Goal: Task Accomplishment & Management: Use online tool/utility

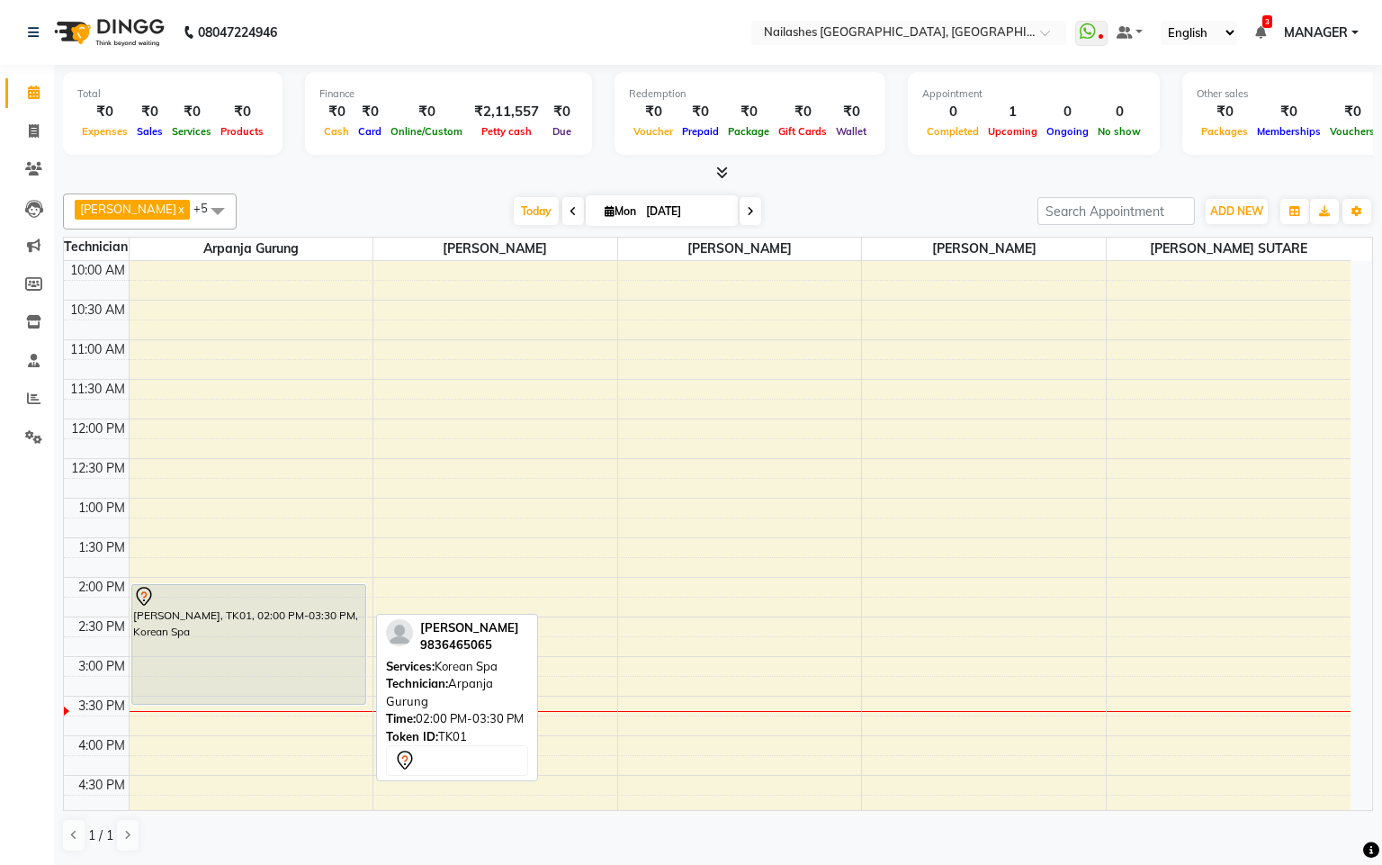
click at [298, 637] on div "[PERSON_NAME], TK01, 02:00 PM-03:30 PM, Korean Spa" at bounding box center [249, 644] width 234 height 119
select select "7"
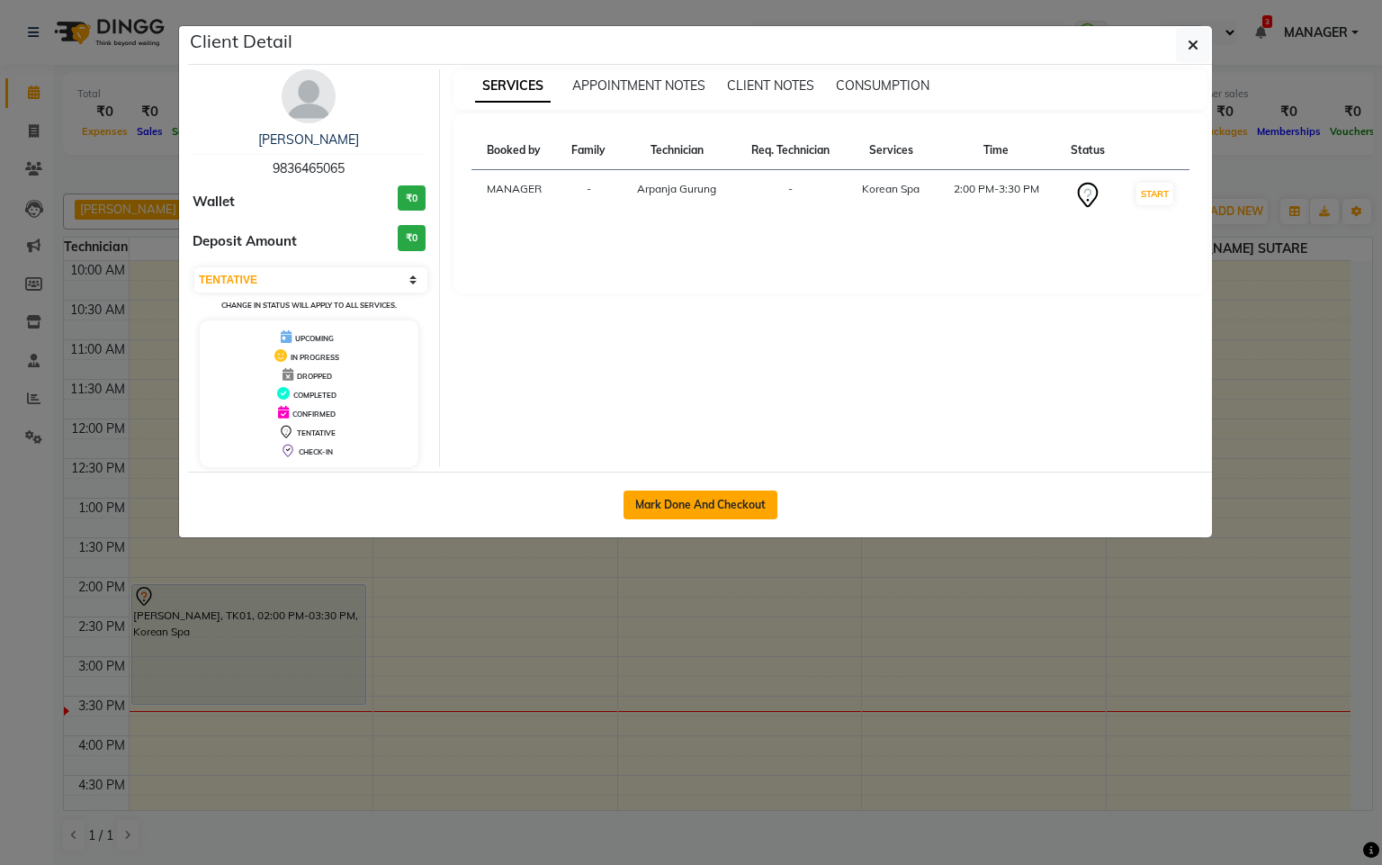
click at [645, 511] on button "Mark Done And Checkout" at bounding box center [701, 504] width 154 height 29
select select "8442"
select select "service"
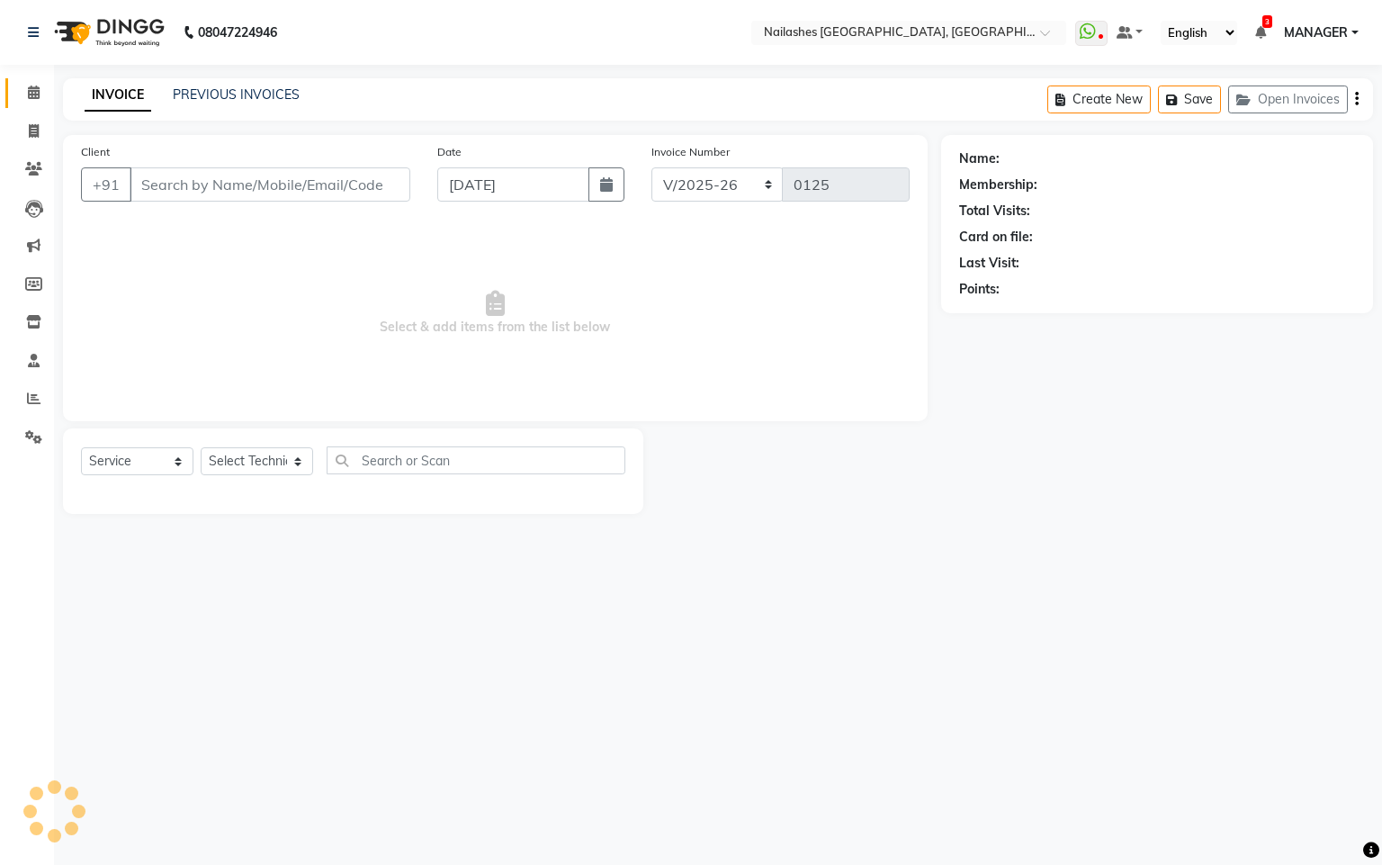
type input "98******65"
select select "83857"
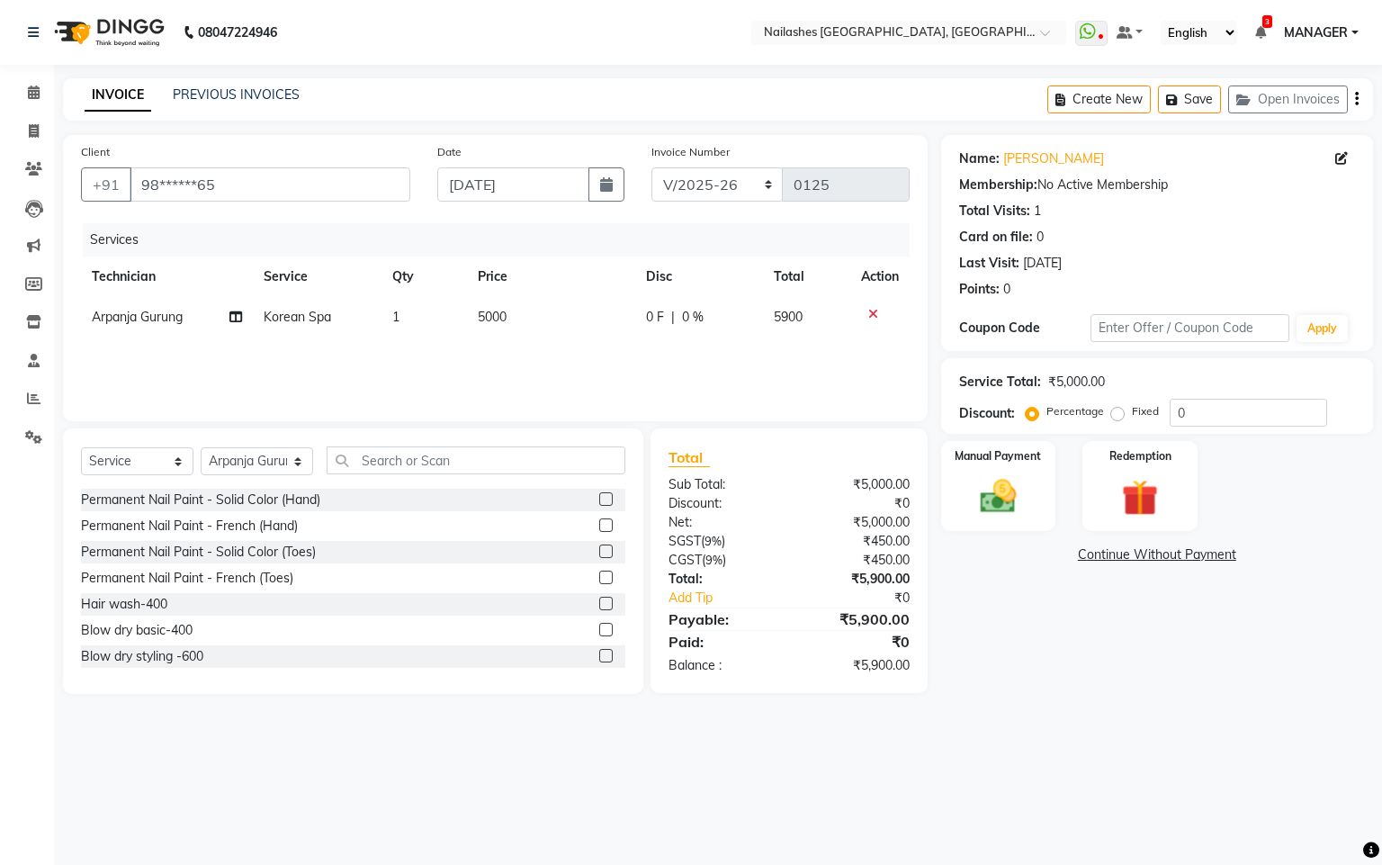
click at [489, 319] on span "5000" at bounding box center [492, 317] width 29 height 16
select select "83857"
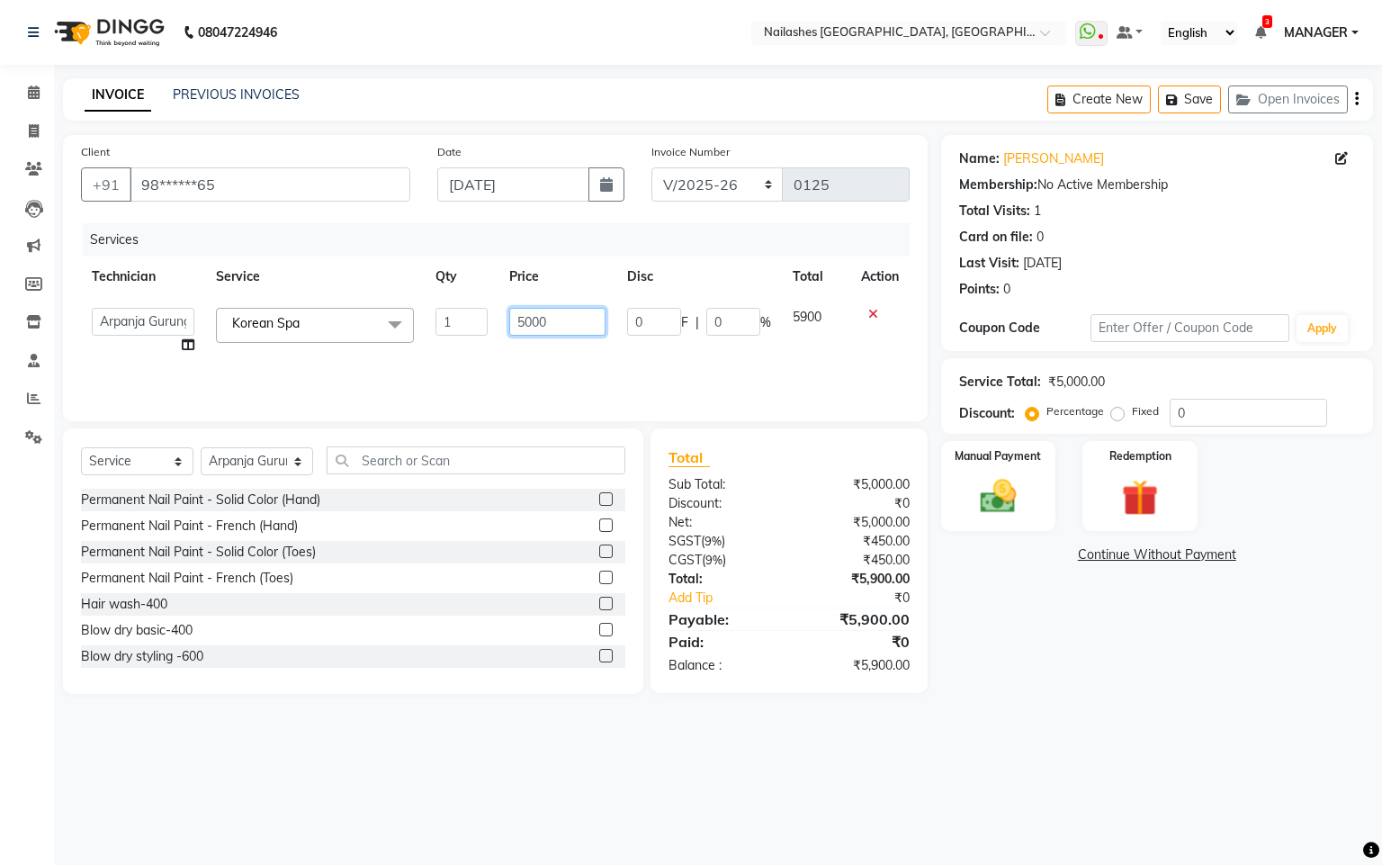
click at [522, 321] on input "5000" at bounding box center [557, 322] width 97 height 28
type input "4000"
click at [1072, 762] on div "08047224946 Select Location × [GEOGRAPHIC_DATA] [GEOGRAPHIC_DATA], [GEOGRAPHIC_…" at bounding box center [691, 432] width 1382 height 865
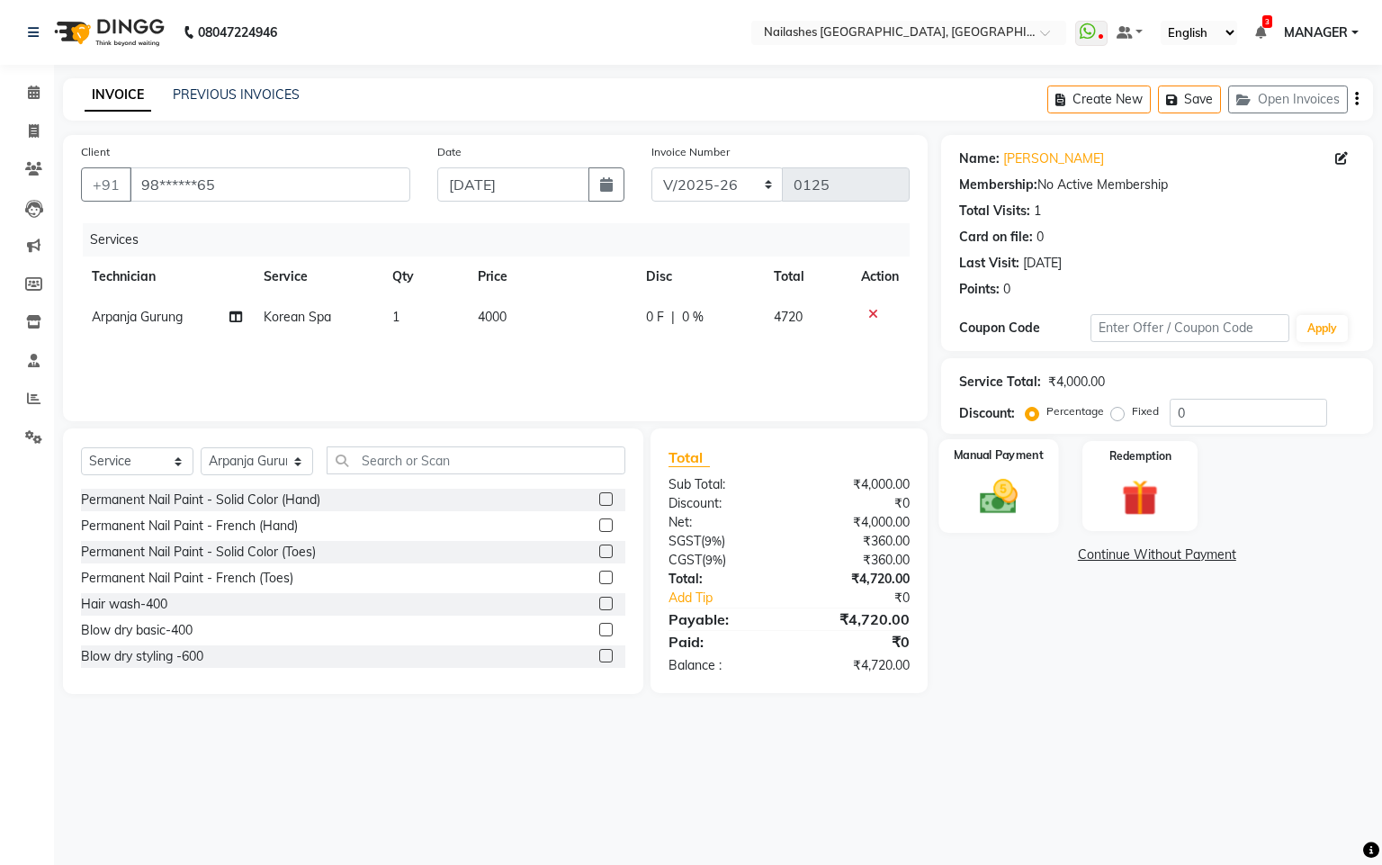
click at [1000, 489] on img at bounding box center [997, 496] width 61 height 43
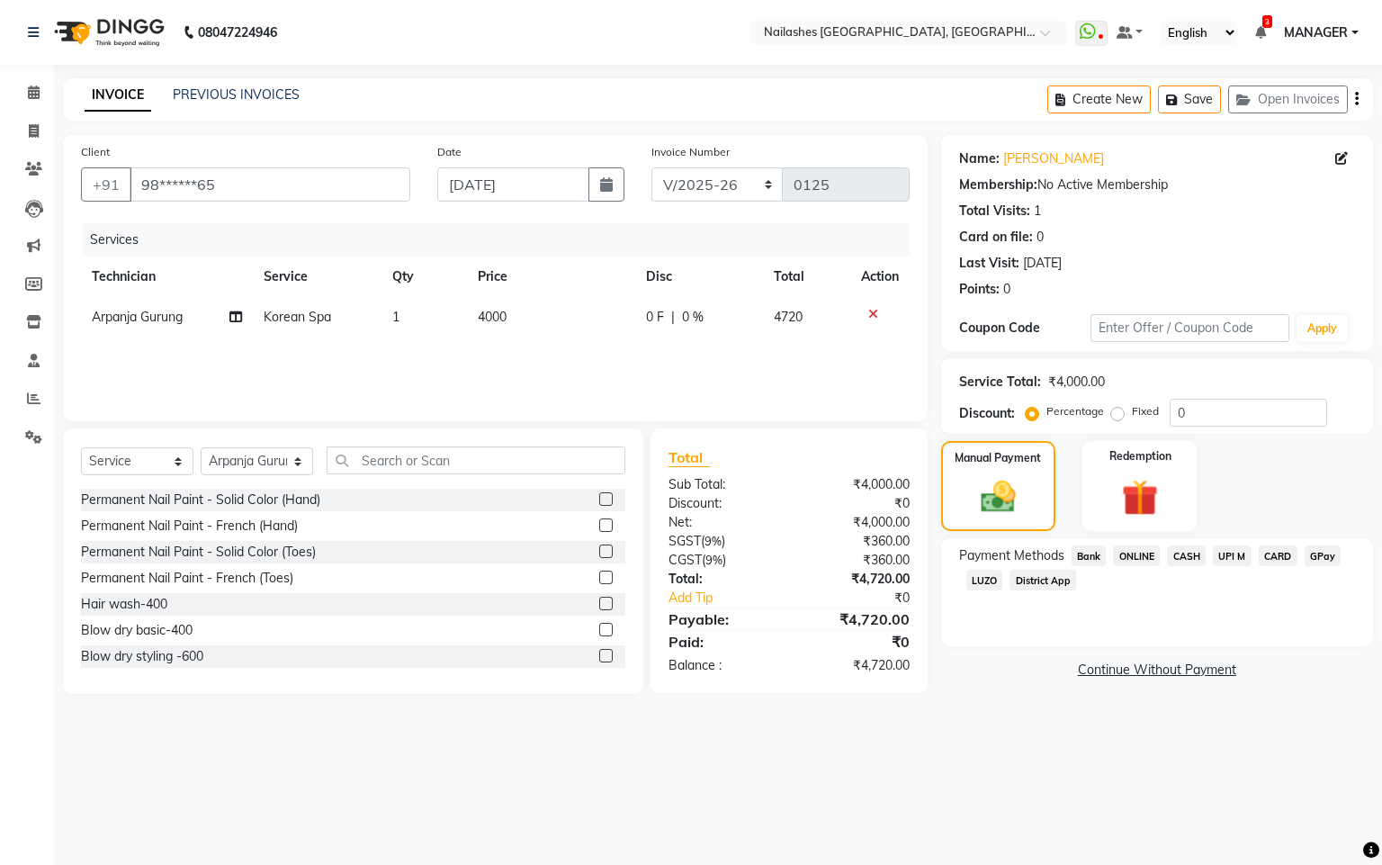
click at [1185, 553] on span "CASH" at bounding box center [1186, 555] width 39 height 21
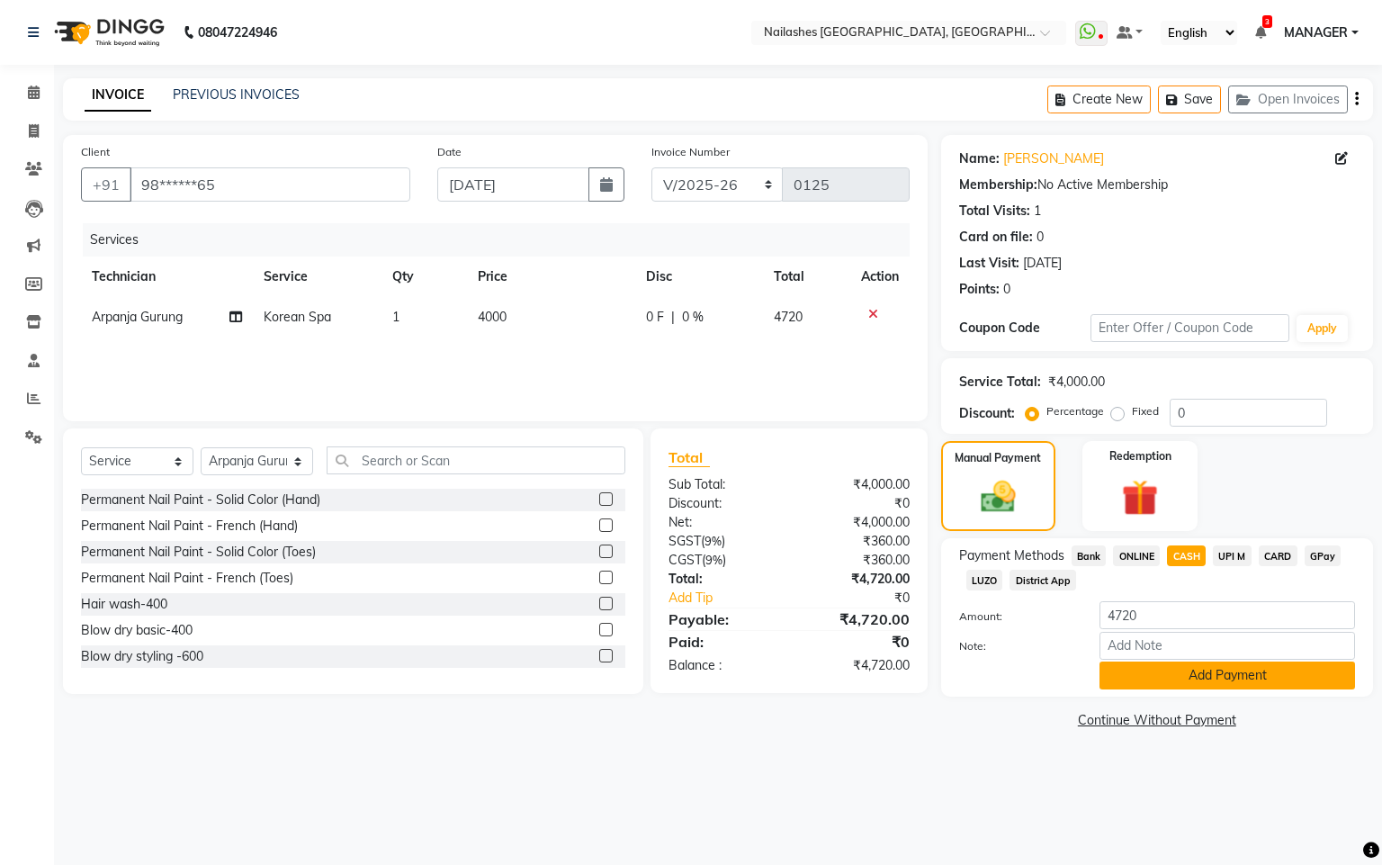
click at [1164, 661] on button "Add Payment" at bounding box center [1228, 675] width 256 height 28
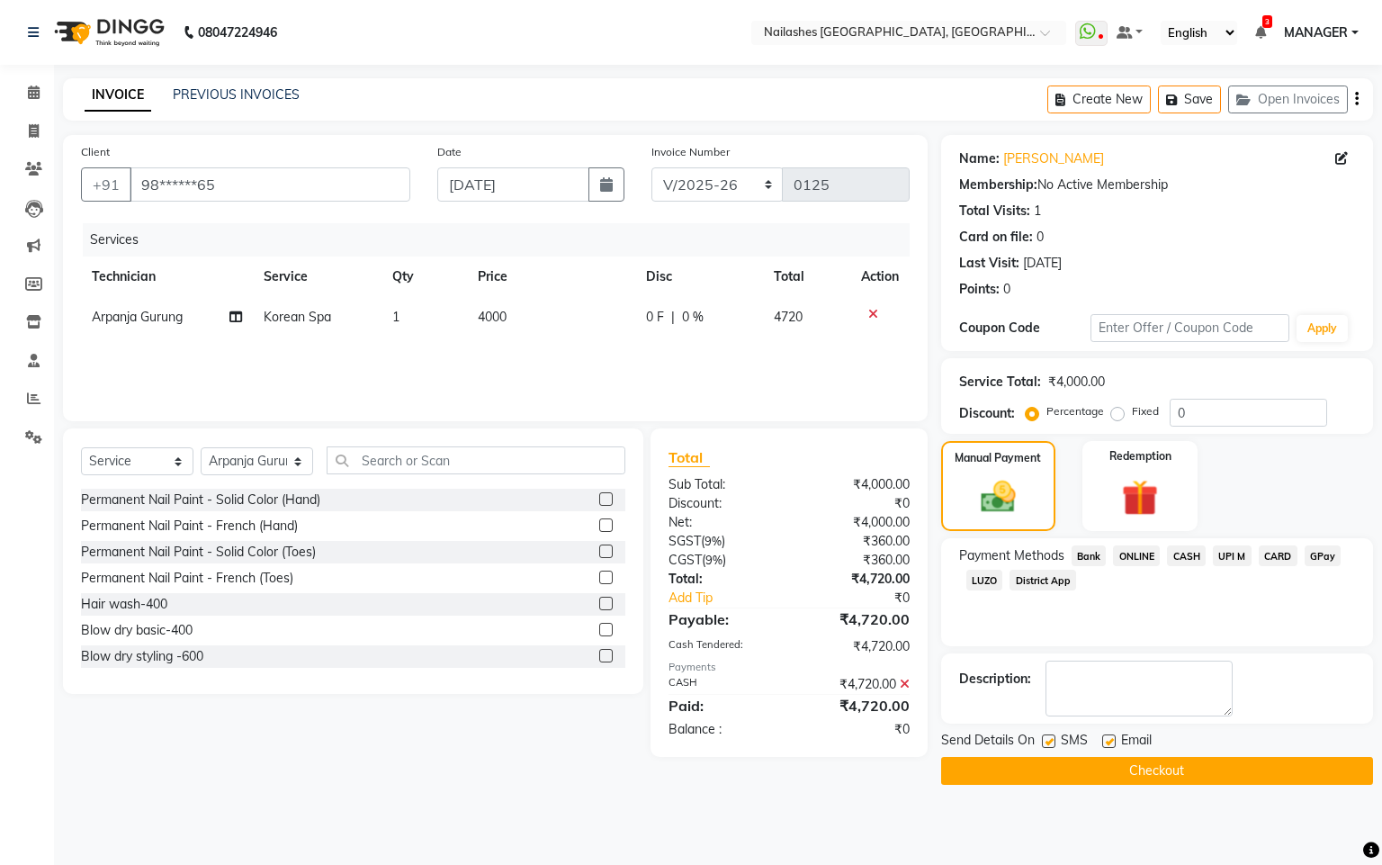
click at [1096, 765] on button "Checkout" at bounding box center [1157, 771] width 432 height 28
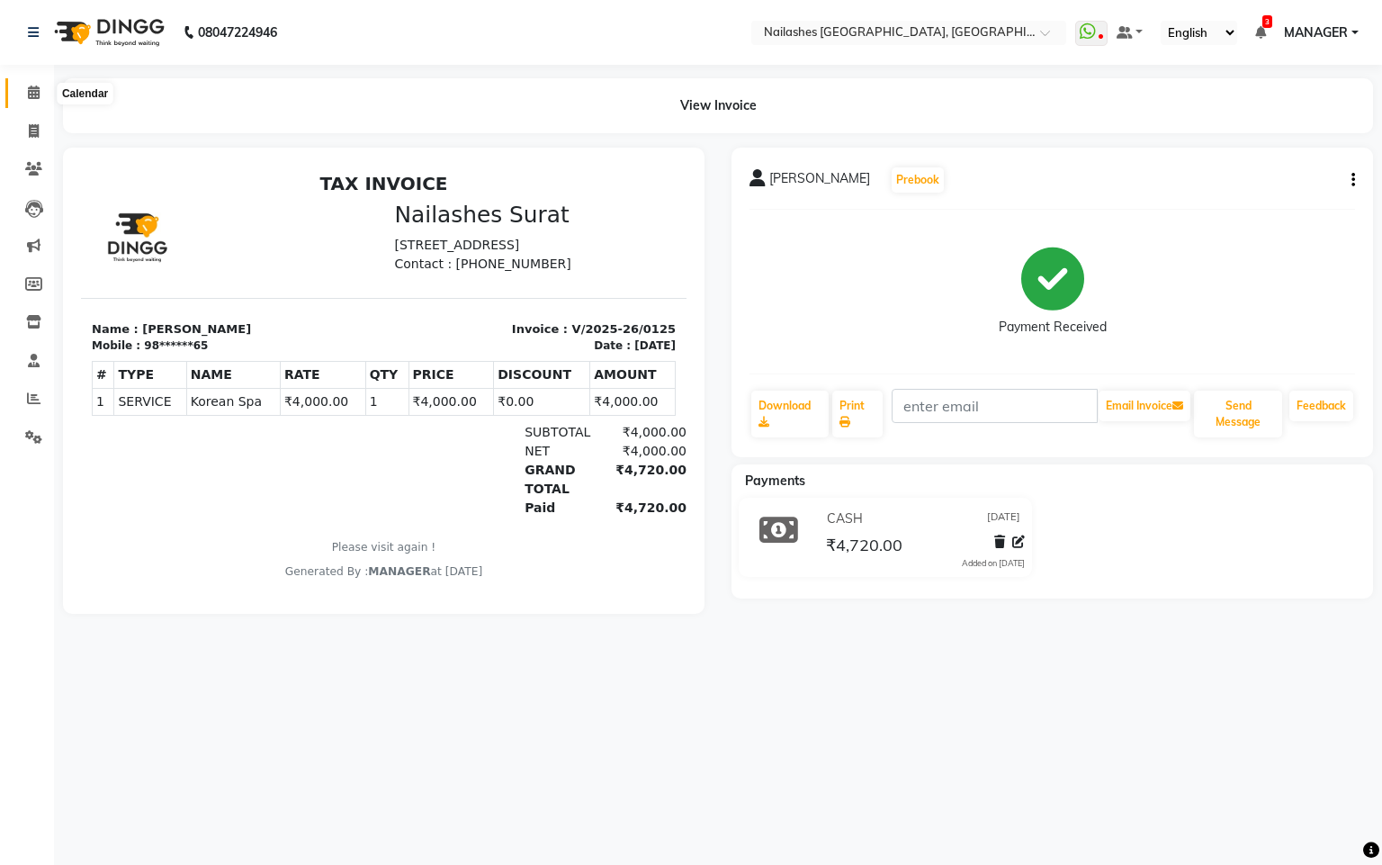
drag, startPoint x: 43, startPoint y: 93, endPoint x: 568, endPoint y: 4, distance: 532.1
click at [44, 93] on span at bounding box center [33, 93] width 31 height 21
